Goal: Task Accomplishment & Management: Use online tool/utility

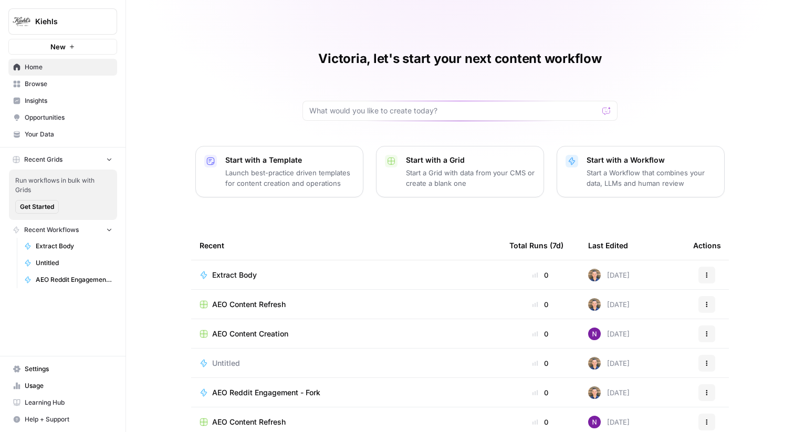
click at [67, 18] on span "Kiehls" at bounding box center [67, 21] width 64 height 11
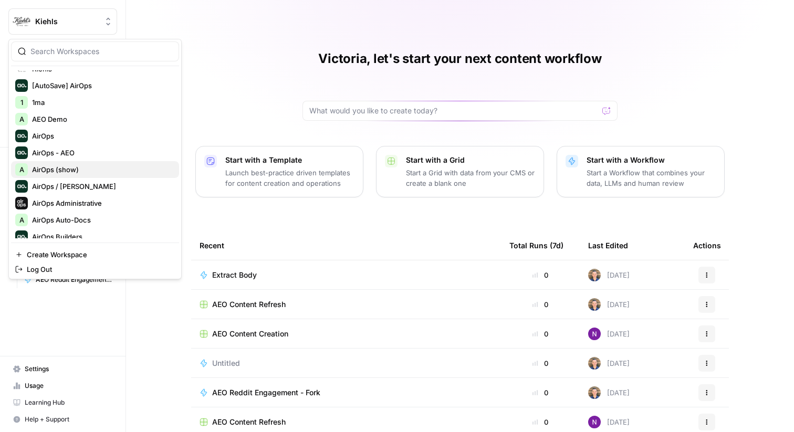
scroll to position [16, 0]
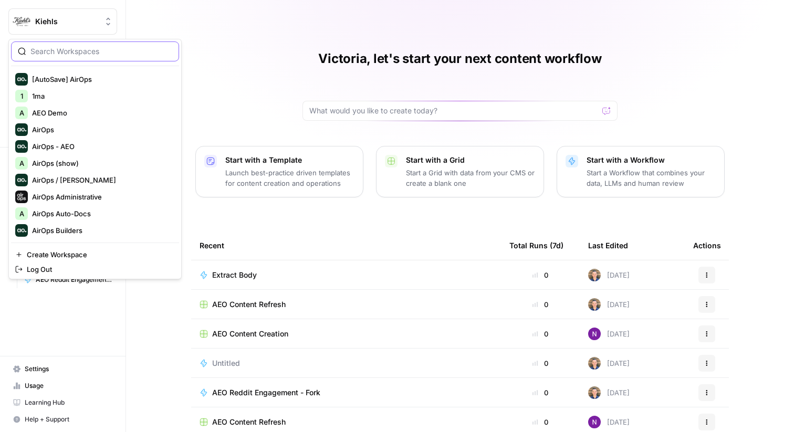
click at [87, 48] on input "search" at bounding box center [101, 51] width 142 height 11
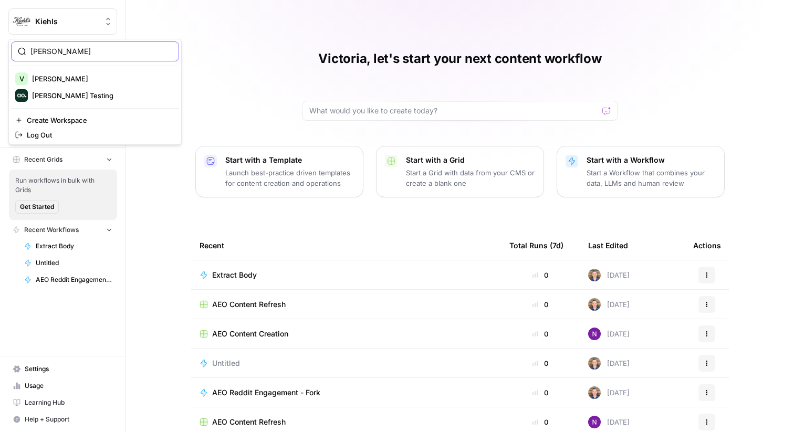
type input "[PERSON_NAME]"
click at [75, 87] on button "[PERSON_NAME] Testing" at bounding box center [95, 95] width 168 height 17
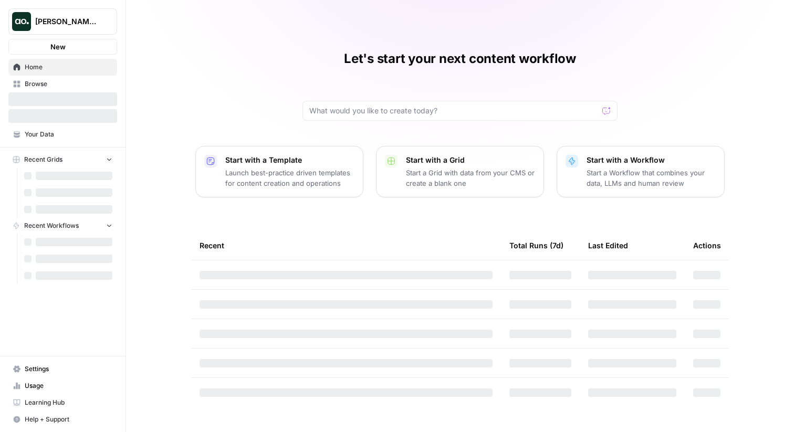
click at [71, 20] on span "[PERSON_NAME] Testing" at bounding box center [67, 21] width 64 height 11
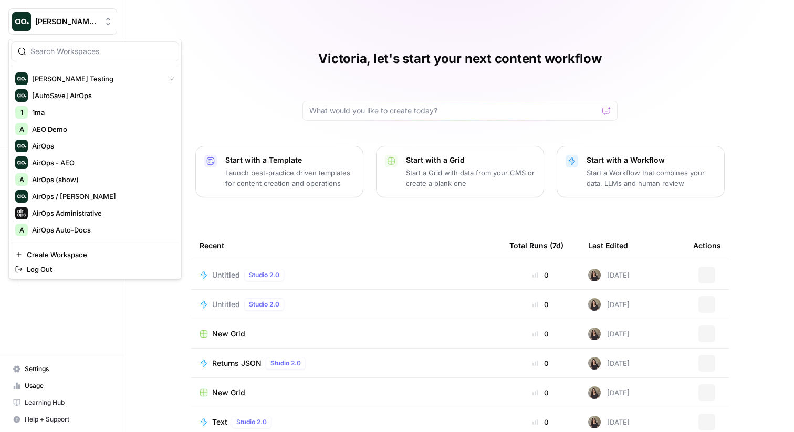
click at [63, 45] on div at bounding box center [95, 51] width 168 height 20
type input "vicky test"
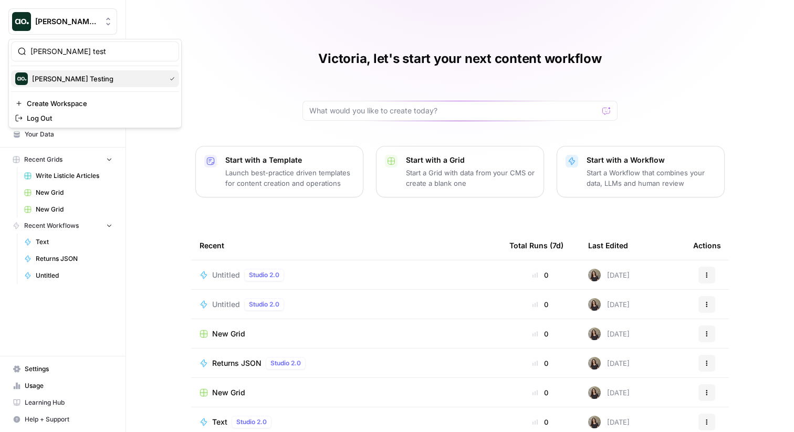
click at [60, 77] on span "[PERSON_NAME] Testing" at bounding box center [96, 79] width 129 height 11
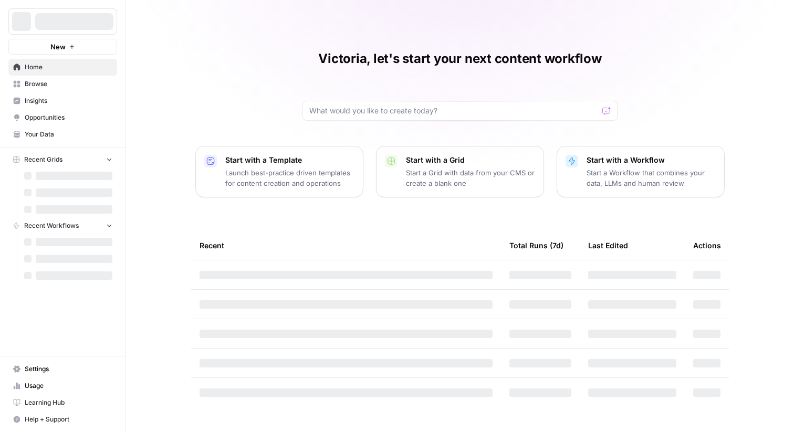
click at [70, 87] on span "Browse" at bounding box center [69, 83] width 88 height 9
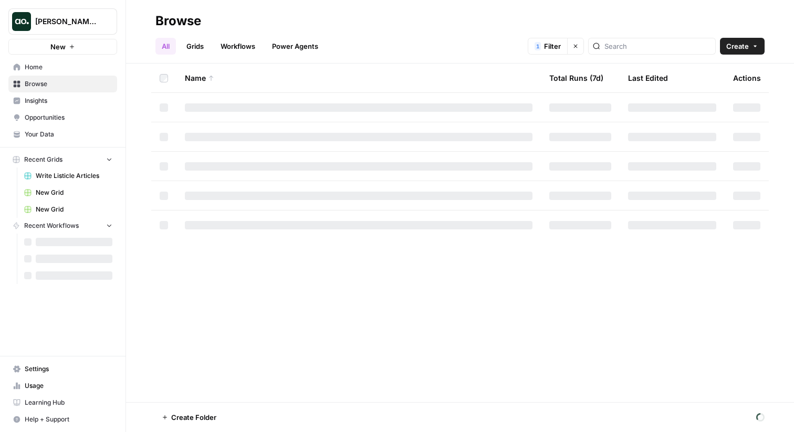
click at [235, 46] on link "Workflows" at bounding box center [237, 46] width 47 height 17
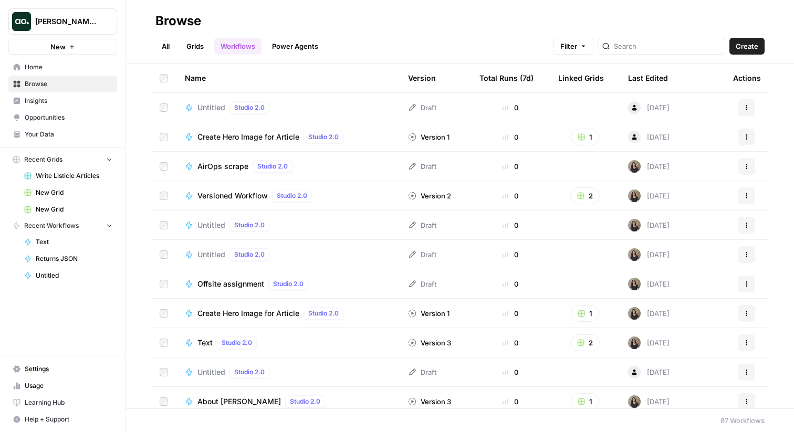
click at [247, 140] on span "Create Hero Image for Article" at bounding box center [248, 137] width 102 height 11
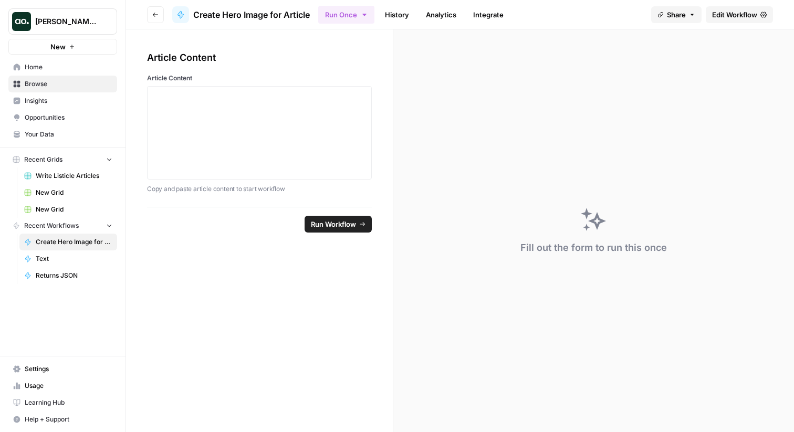
click at [395, 18] on link "History" at bounding box center [397, 14] width 37 height 17
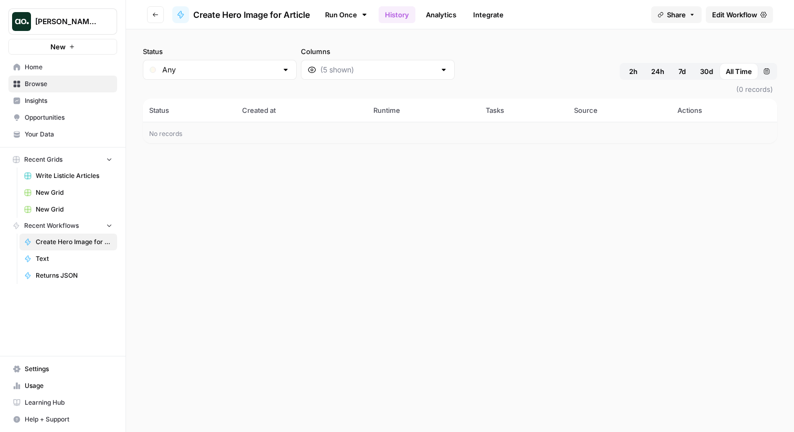
click at [63, 85] on span "Browse" at bounding box center [69, 83] width 88 height 9
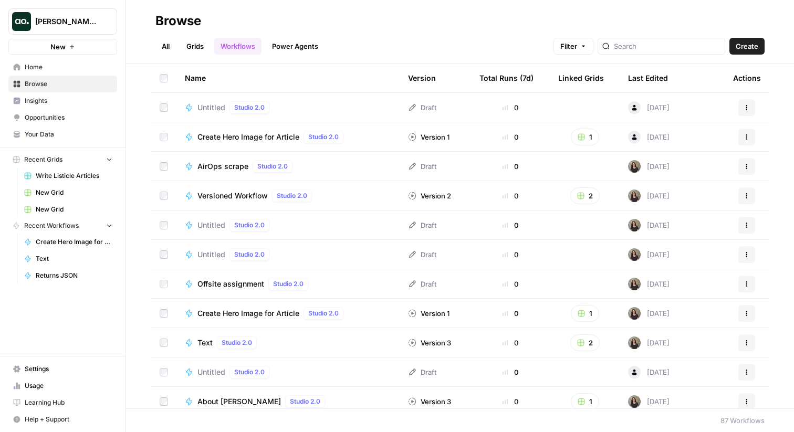
click at [187, 53] on link "Grids" at bounding box center [195, 46] width 30 height 17
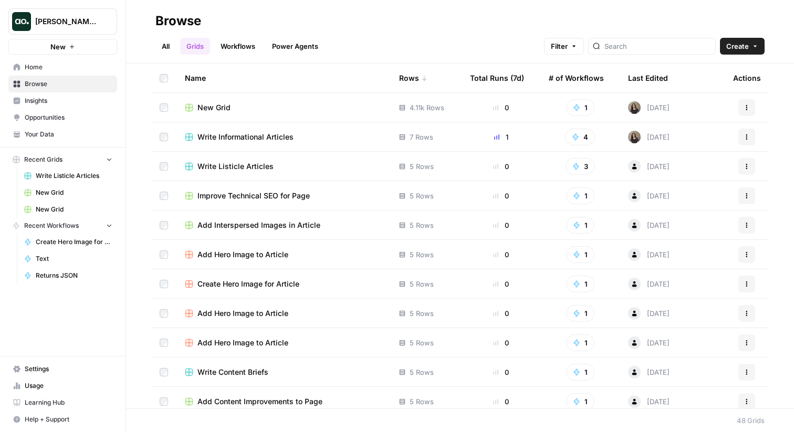
click at [228, 107] on span "New Grid" at bounding box center [213, 107] width 33 height 11
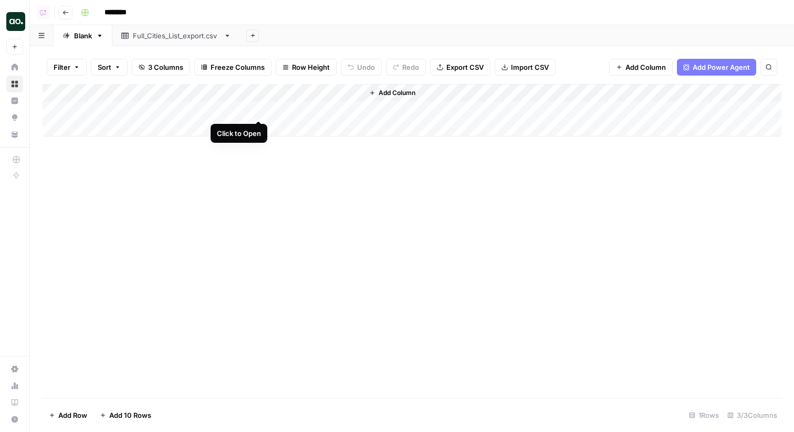
click at [260, 109] on div "Add Column" at bounding box center [412, 110] width 739 height 53
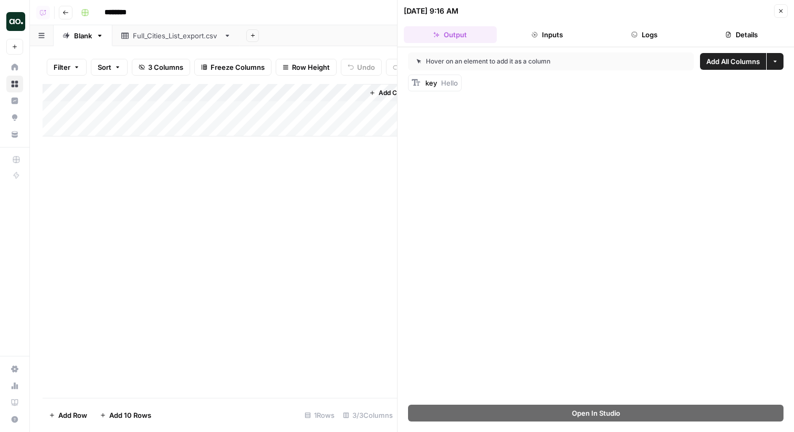
click at [650, 39] on button "Logs" at bounding box center [644, 34] width 93 height 17
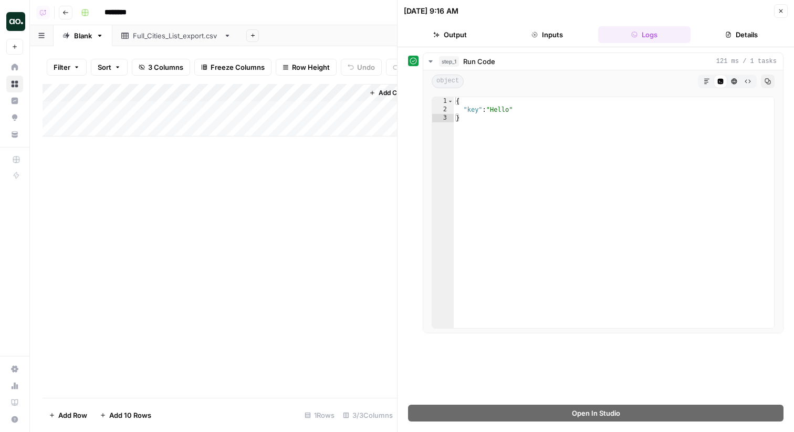
click at [729, 25] on header "04/03/25 at 9:16 AM Close Output Inputs Logs Details" at bounding box center [596, 23] width 397 height 47
click at [729, 34] on icon "button" at bounding box center [728, 35] width 6 height 6
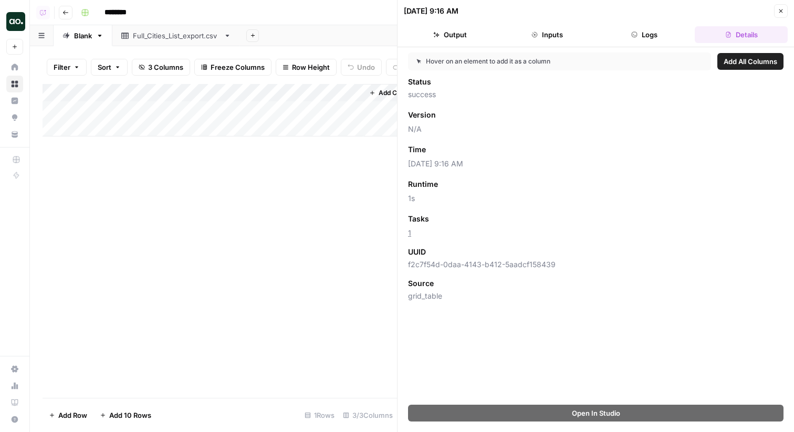
click at [451, 271] on div "Status success Version Add as Column N/A Time Add as Column 04/03/25 at 9:16 AM…" at bounding box center [596, 189] width 376 height 225
click at [454, 259] on div "UUID f2c7f54d-0daa-4143-b412-5aadcf158439" at bounding box center [596, 258] width 376 height 23
click at [220, 194] on div "Add Column" at bounding box center [220, 241] width 355 height 314
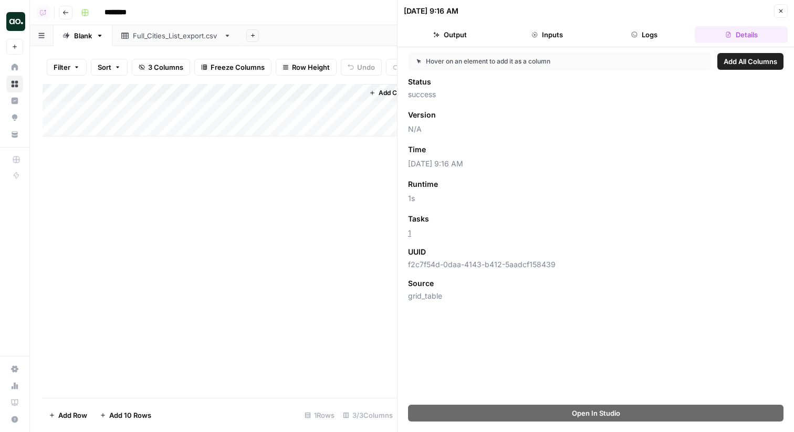
click at [231, 92] on div "Add Column" at bounding box center [220, 110] width 355 height 53
click at [105, 236] on div "Add Column" at bounding box center [220, 241] width 355 height 314
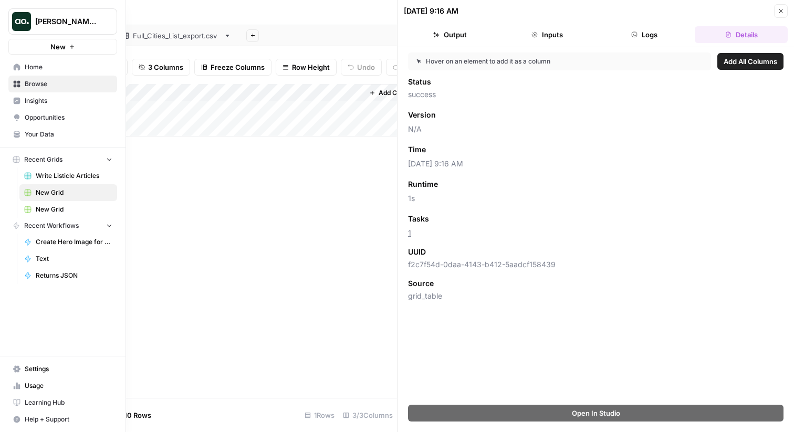
click at [41, 82] on span "Browse" at bounding box center [69, 83] width 88 height 9
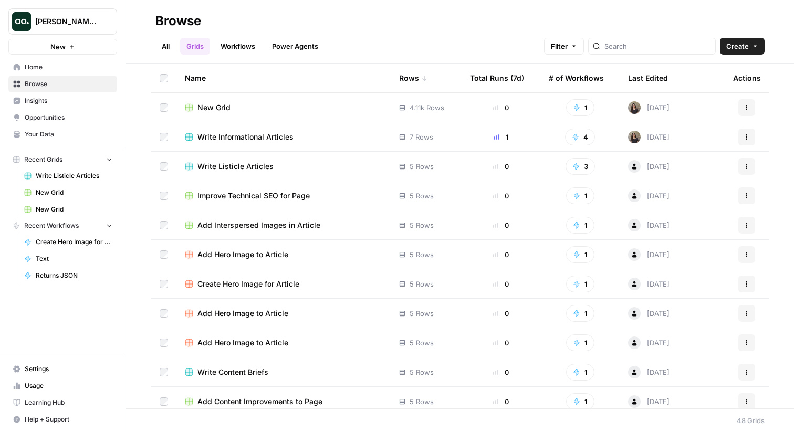
click at [245, 46] on link "Workflows" at bounding box center [237, 46] width 47 height 17
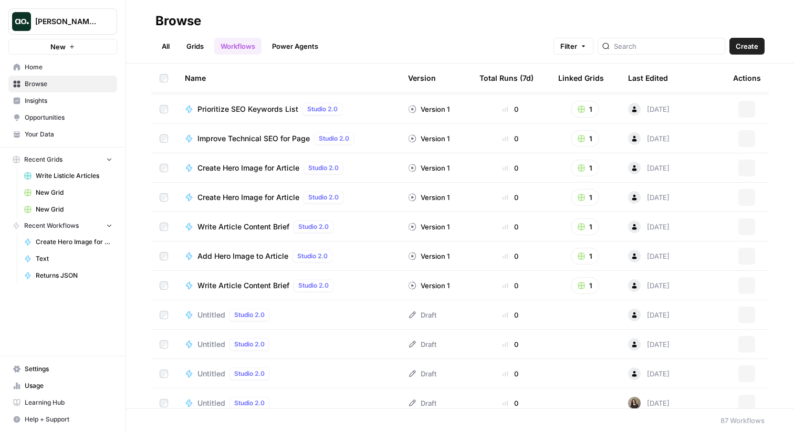
scroll to position [2243, 0]
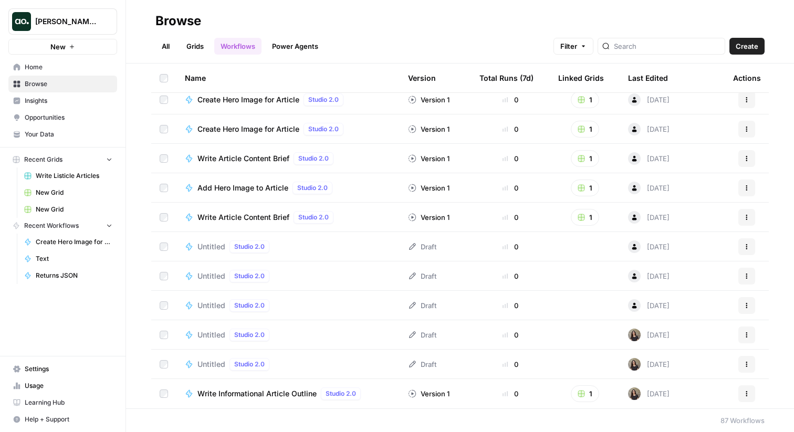
click at [75, 19] on span "[PERSON_NAME] Testing" at bounding box center [67, 21] width 64 height 11
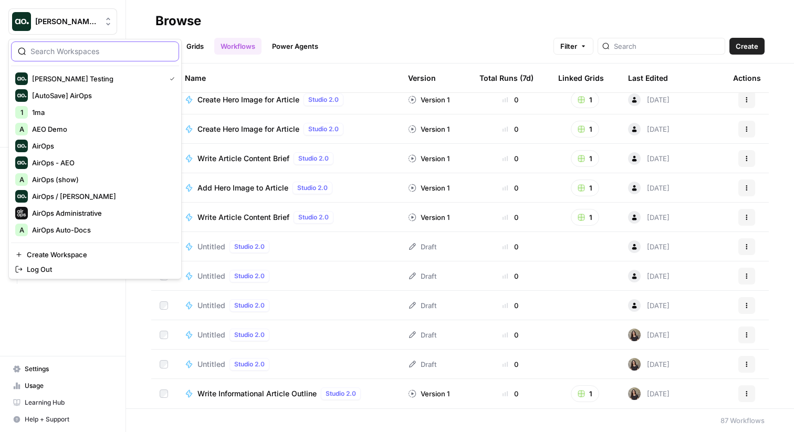
click at [76, 52] on input "search" at bounding box center [101, 51] width 142 height 11
type input "dill"
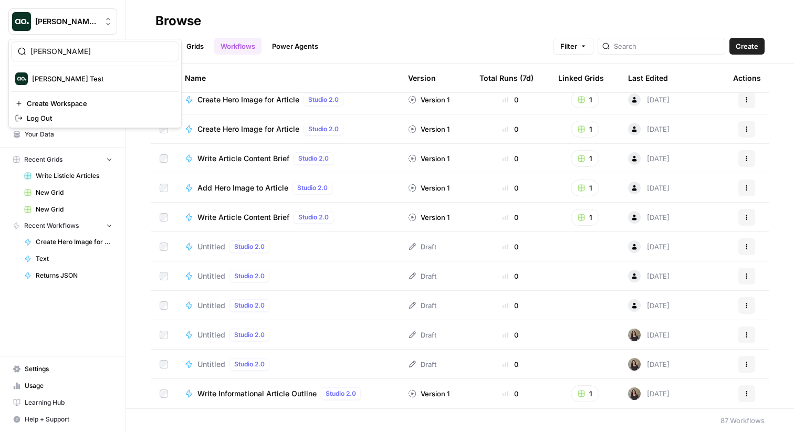
click at [436, 14] on div "Browse" at bounding box center [459, 21] width 609 height 17
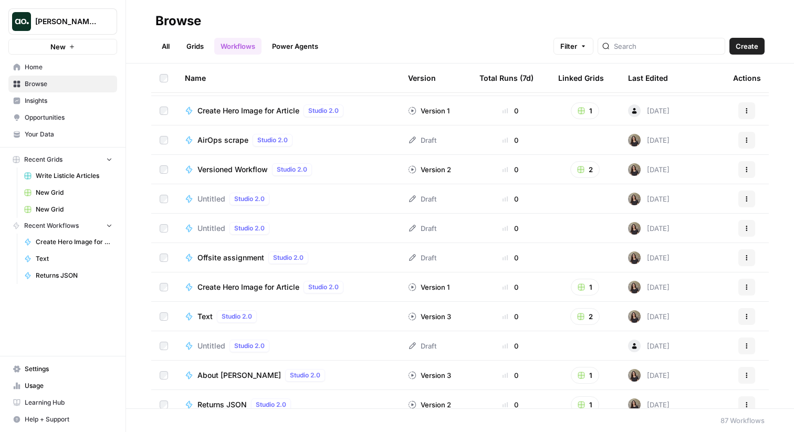
scroll to position [32, 0]
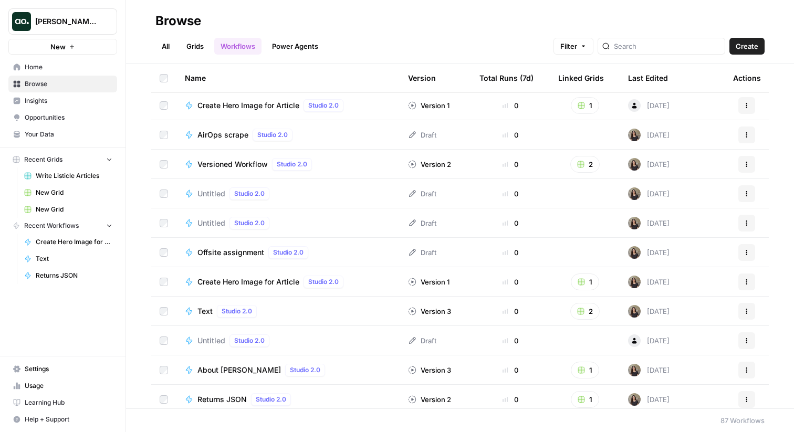
click at [199, 315] on span "Text" at bounding box center [204, 311] width 15 height 11
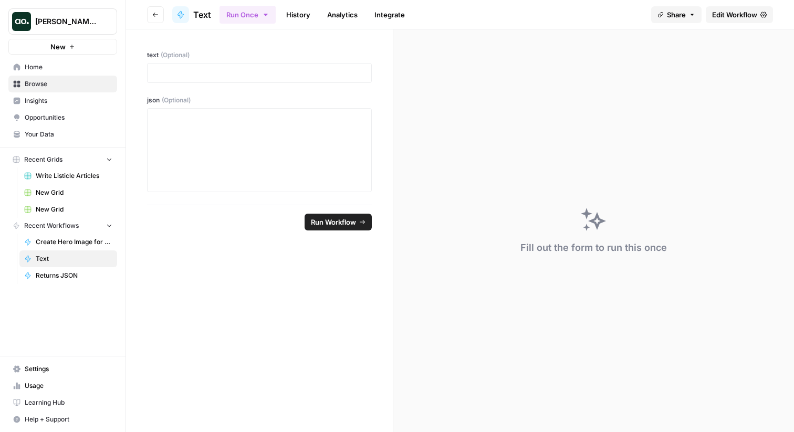
click at [300, 18] on link "History" at bounding box center [298, 14] width 37 height 17
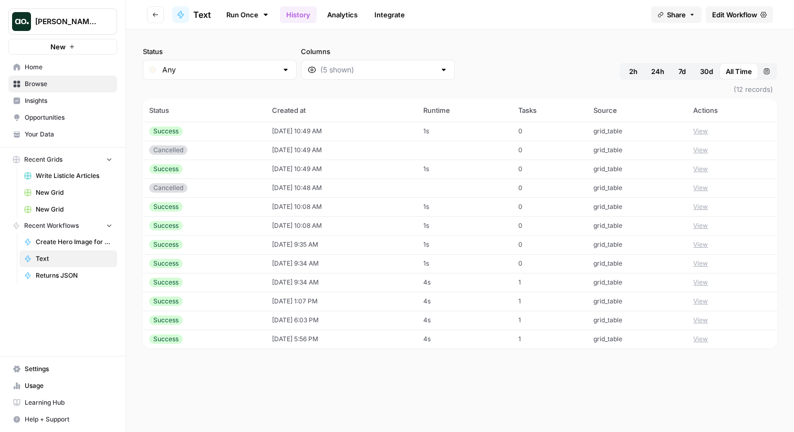
click at [708, 128] on button "View" at bounding box center [700, 131] width 15 height 9
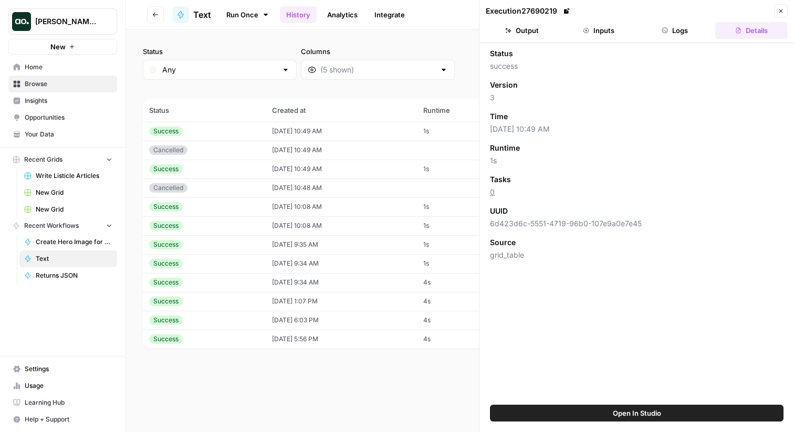
click at [530, 227] on span "6d423d6c-5551-4719-96b0-107e9a0e7e45" at bounding box center [637, 224] width 294 height 11
copy span "6d423d6c-5551-4719-96b0-107e9a0e7e45"
click at [542, 29] on button "Output" at bounding box center [522, 30] width 72 height 17
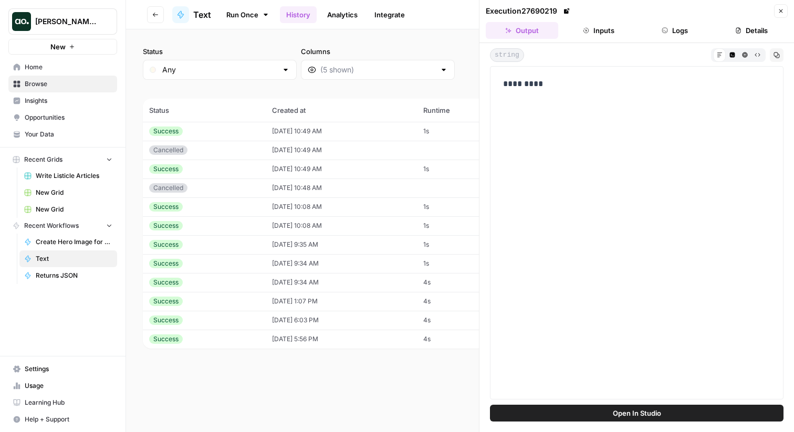
click at [605, 29] on button "Inputs" at bounding box center [599, 30] width 72 height 17
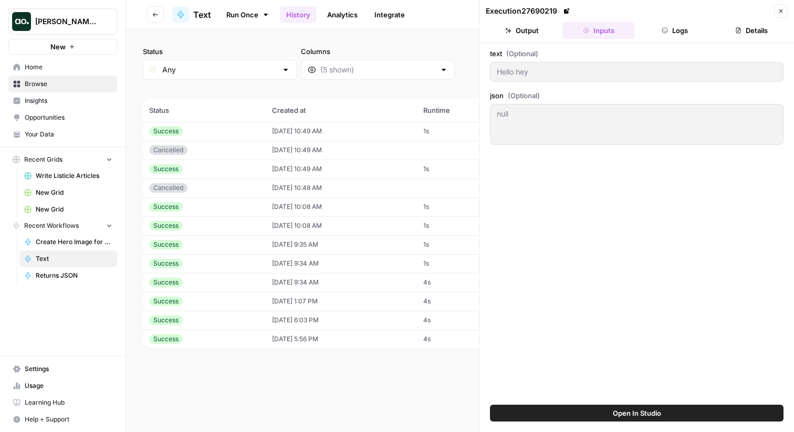
click at [689, 27] on button "Logs" at bounding box center [675, 30] width 72 height 17
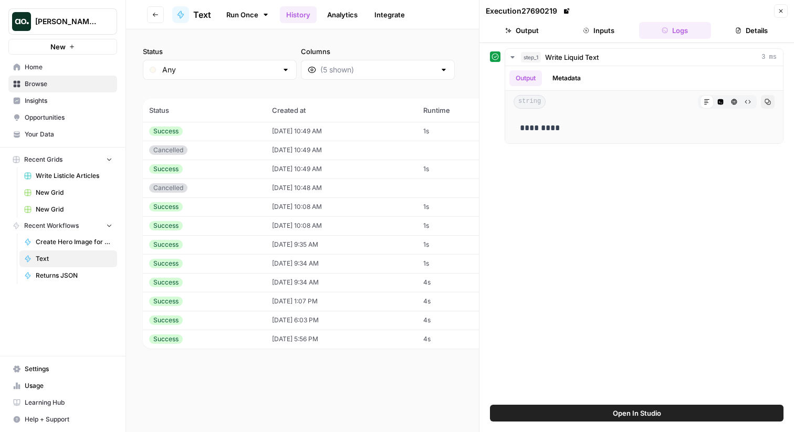
click at [742, 25] on button "Details" at bounding box center [751, 30] width 72 height 17
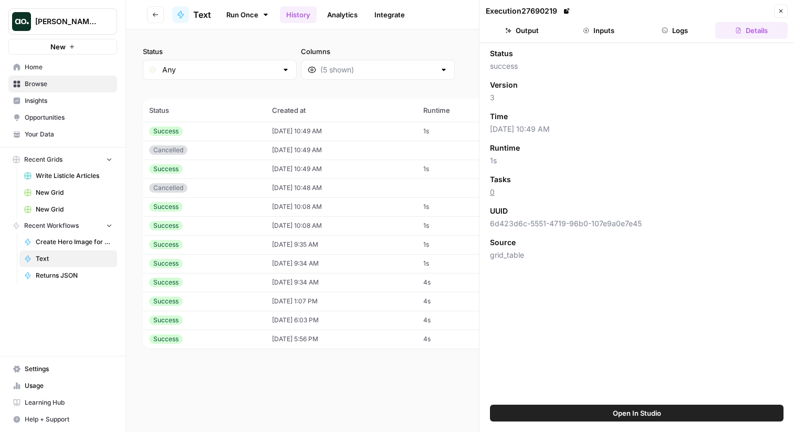
click at [535, 222] on span "6d423d6c-5551-4719-96b0-107e9a0e7e45" at bounding box center [637, 224] width 294 height 11
copy span "6d423d6c-5551-4719-96b0-107e9a0e7e45"
click at [659, 226] on span "6d423d6c-5551-4719-96b0-107e9a0e7e45" at bounding box center [637, 224] width 294 height 11
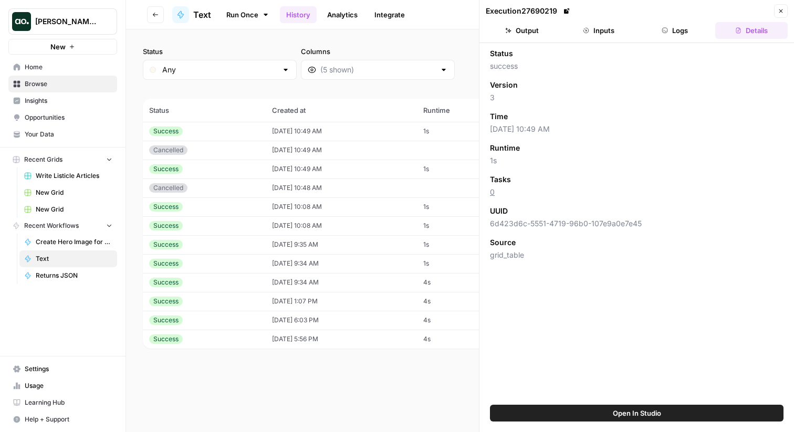
click at [652, 219] on span "6d423d6c-5551-4719-96b0-107e9a0e7e45" at bounding box center [637, 224] width 294 height 11
click at [60, 86] on span "Browse" at bounding box center [69, 83] width 88 height 9
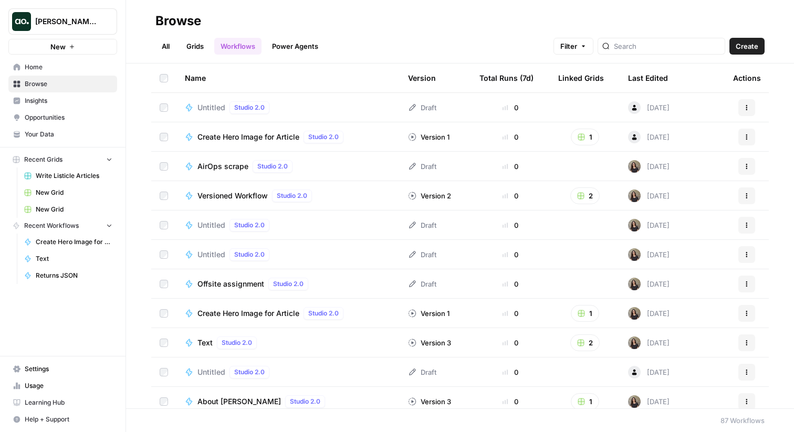
click at [202, 50] on link "Grids" at bounding box center [195, 46] width 30 height 17
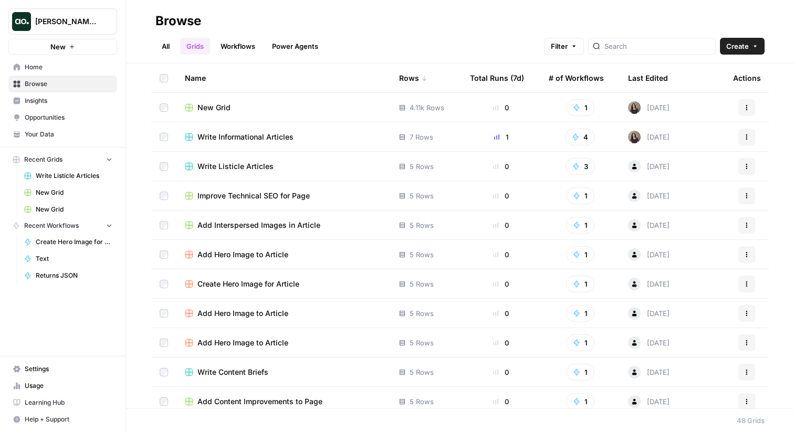
scroll to position [2, 0]
click at [348, 141] on td "Write Informational Articles" at bounding box center [283, 135] width 214 height 29
click at [258, 132] on span "Write Informational Articles" at bounding box center [245, 135] width 96 height 11
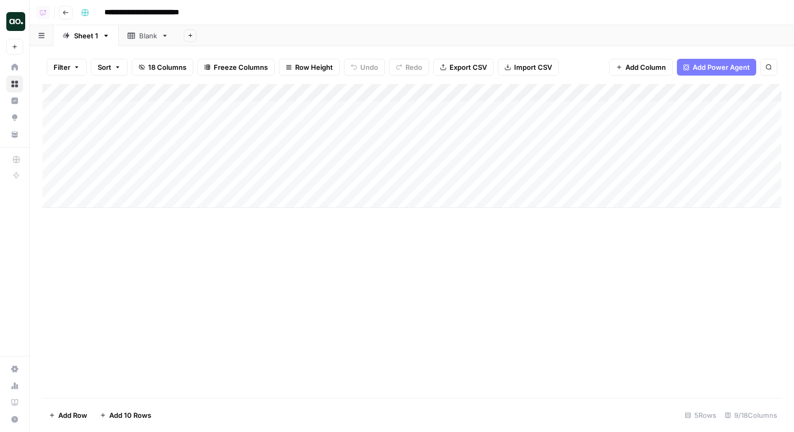
click at [394, 109] on div "Add Column" at bounding box center [412, 146] width 739 height 124
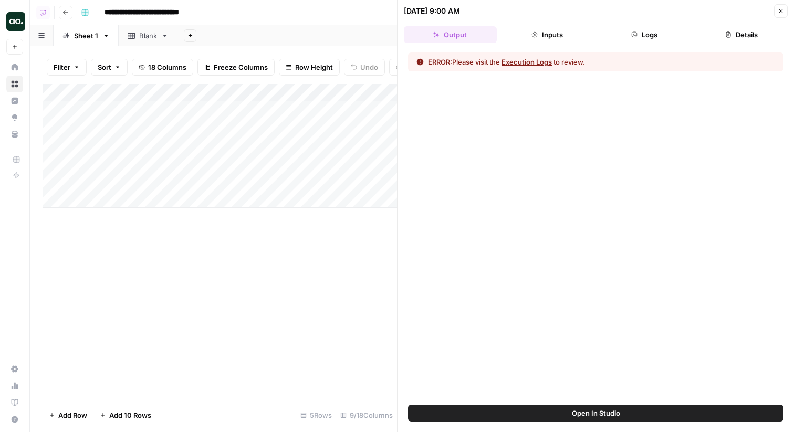
click at [737, 30] on button "Details" at bounding box center [741, 34] width 93 height 17
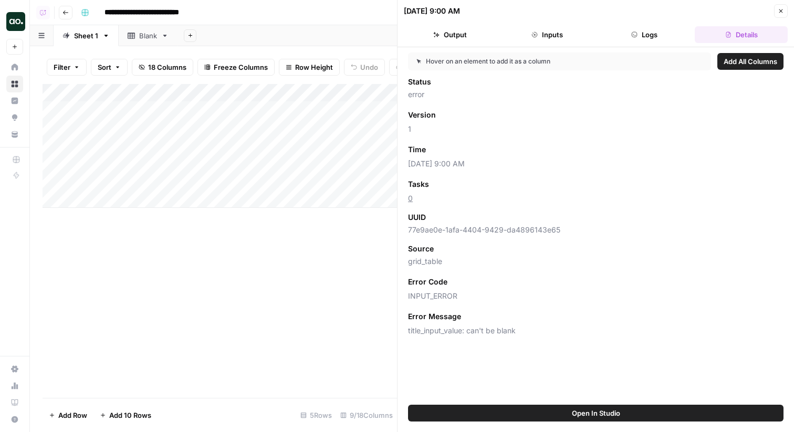
click at [568, 226] on span "77e9ae0e-1afa-4404-9429-da4896143e65" at bounding box center [596, 230] width 376 height 11
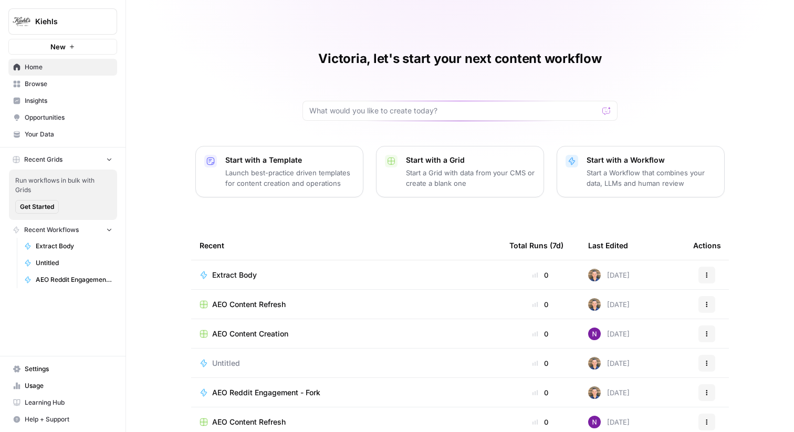
click at [79, 17] on span "Kiehls" at bounding box center [67, 21] width 64 height 11
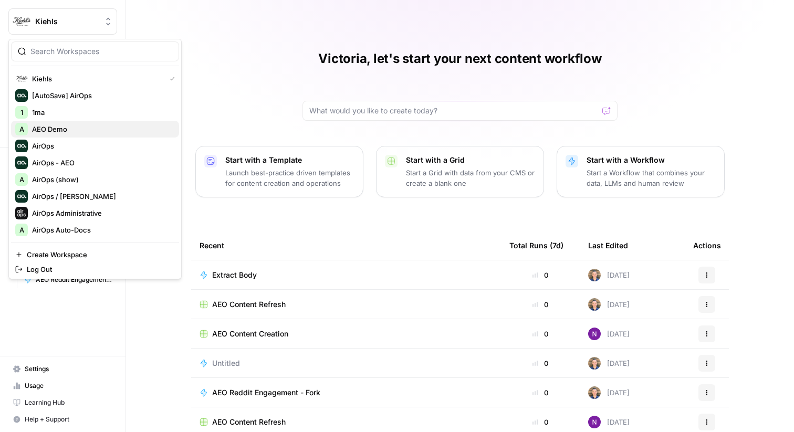
scroll to position [12, 0]
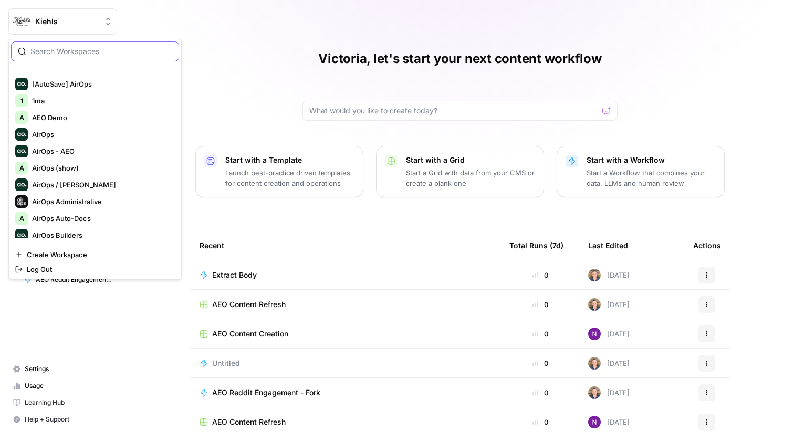
click at [79, 52] on input "search" at bounding box center [101, 51] width 142 height 11
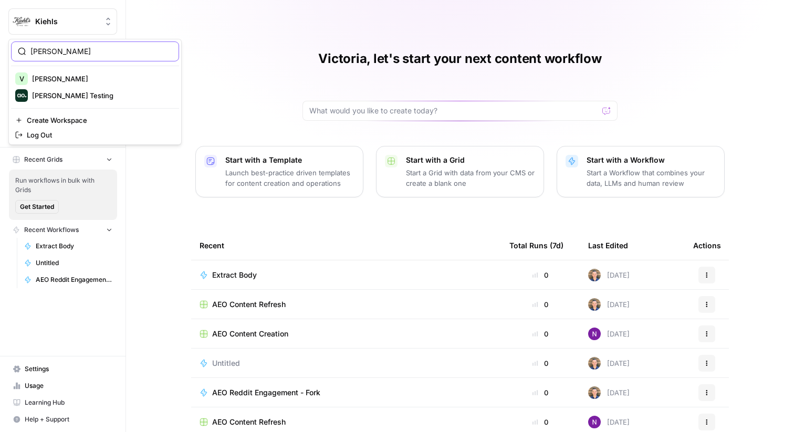
type input "vicky"
click at [56, 93] on span "[PERSON_NAME] Testing" at bounding box center [101, 95] width 139 height 11
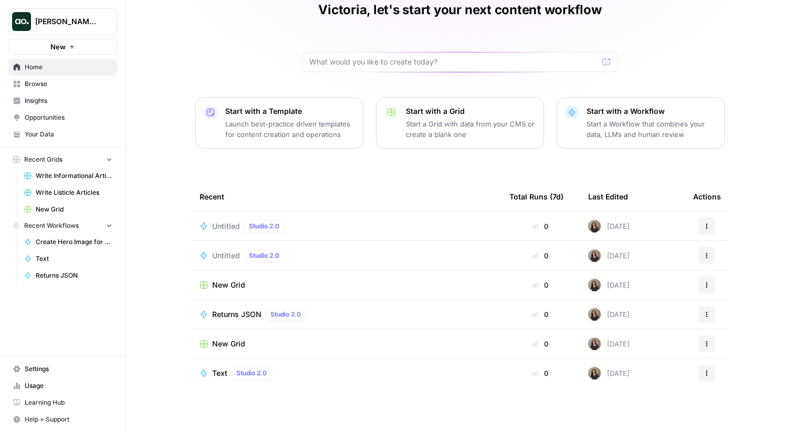
scroll to position [51, 0]
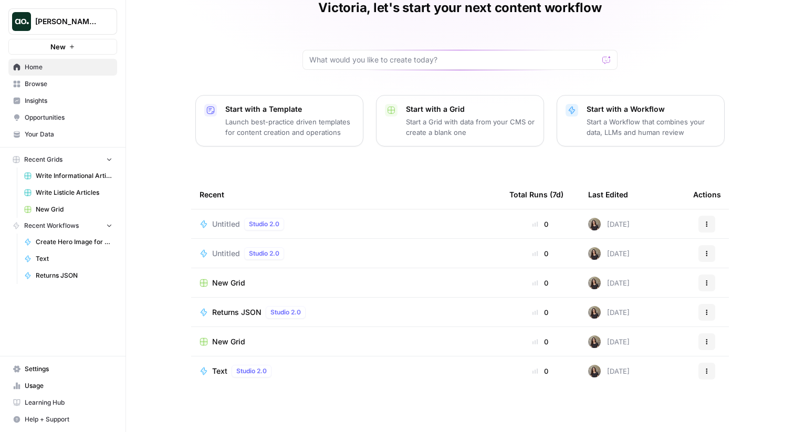
click at [77, 92] on link "Browse" at bounding box center [62, 84] width 109 height 17
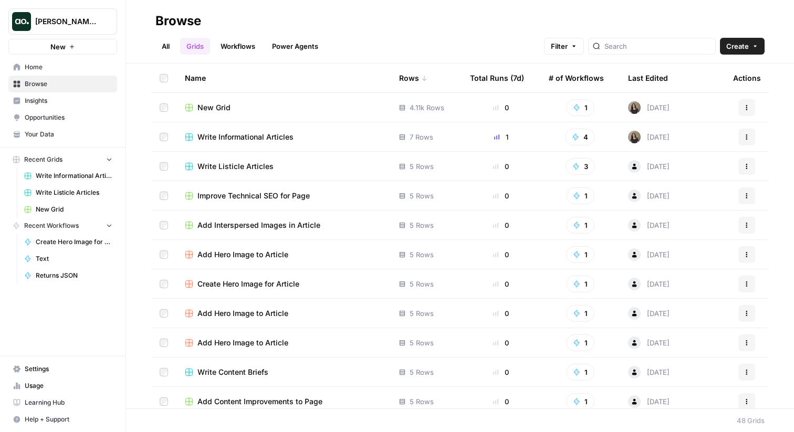
click at [452, 136] on td "7 Rows" at bounding box center [426, 136] width 71 height 29
click at [258, 138] on span "Write Informational Articles" at bounding box center [245, 137] width 96 height 11
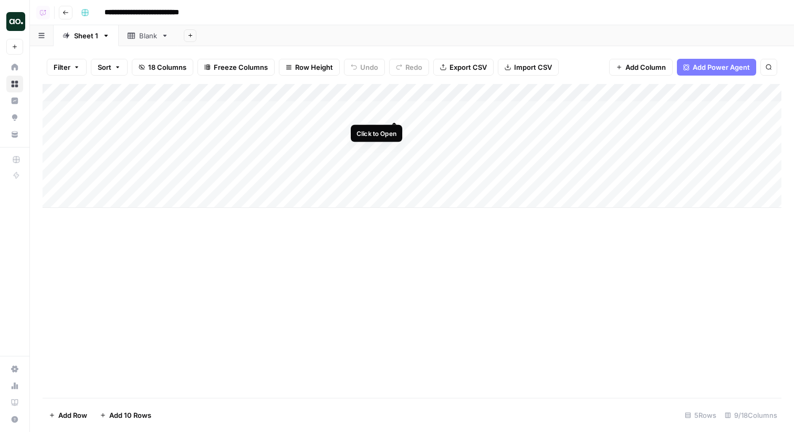
click at [396, 111] on div "Add Column" at bounding box center [412, 146] width 739 height 124
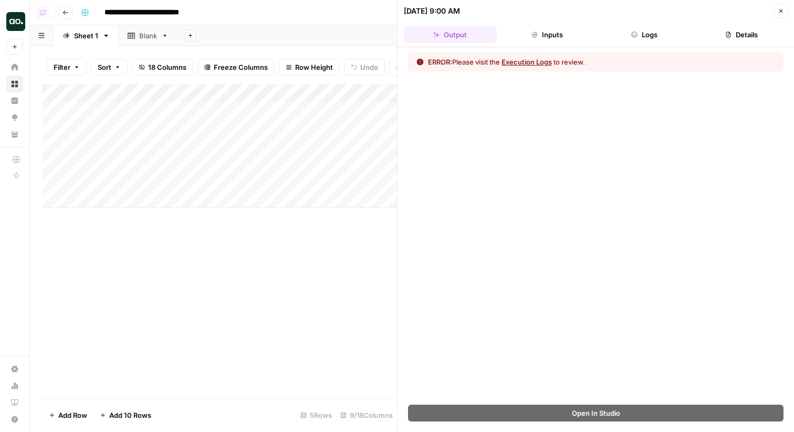
click at [743, 31] on button "Details" at bounding box center [741, 34] width 93 height 17
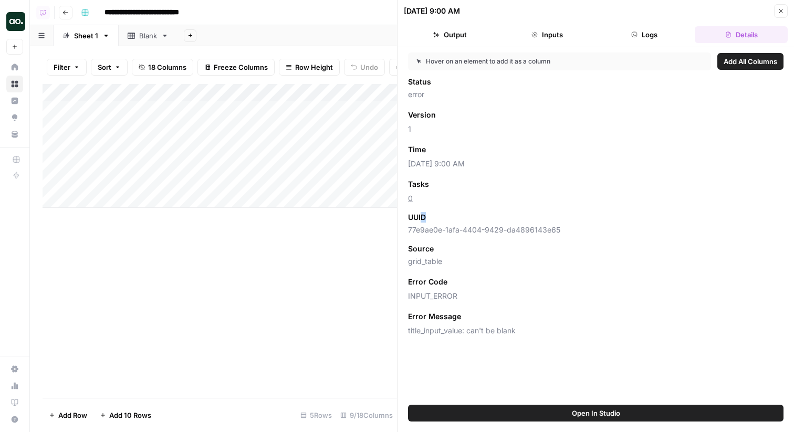
click at [423, 219] on span "UUID" at bounding box center [417, 217] width 18 height 11
click at [513, 209] on div "Status error Version Add as Column 1 Time Add as Column [DATE] 9:00 AM Tasks Ad…" at bounding box center [596, 206] width 376 height 259
